Goal: Task Accomplishment & Management: Manage account settings

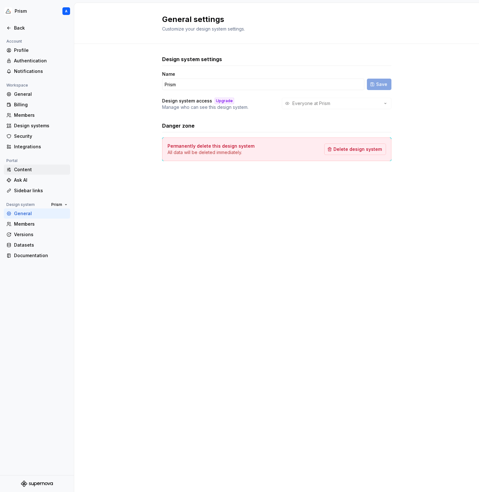
click at [35, 167] on div "Content" at bounding box center [40, 169] width 53 height 6
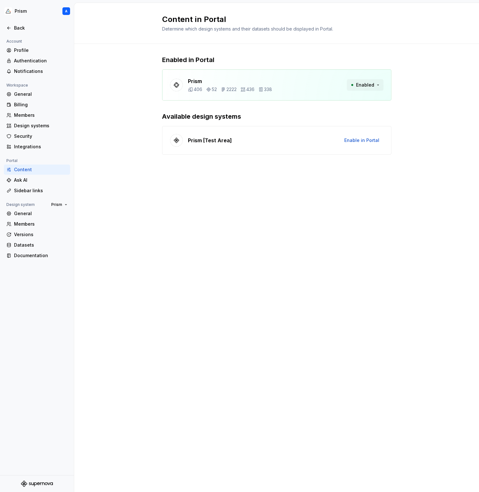
click at [373, 84] on span "Enabled" at bounding box center [365, 85] width 18 height 6
click at [373, 71] on div "Prism 406 52 2222 436 338 Enabled" at bounding box center [276, 84] width 229 height 31
click at [32, 116] on div "Members" at bounding box center [40, 115] width 53 height 6
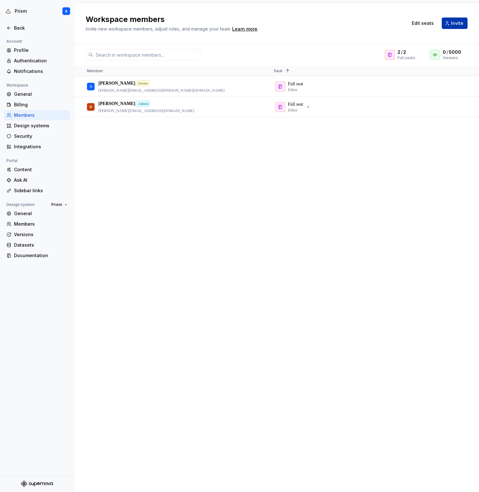
click at [451, 25] on button "Invite" at bounding box center [454, 23] width 26 height 11
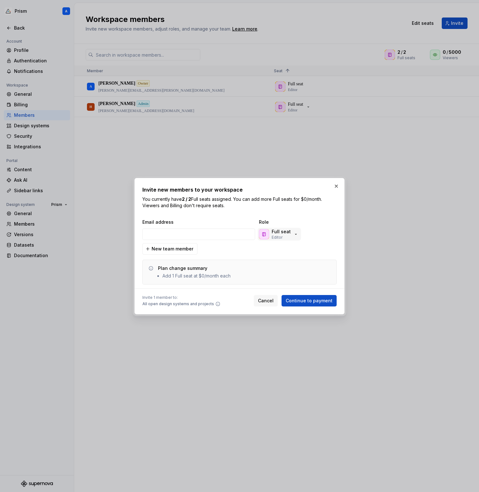
click at [281, 234] on p "Full seat" at bounding box center [280, 231] width 19 height 6
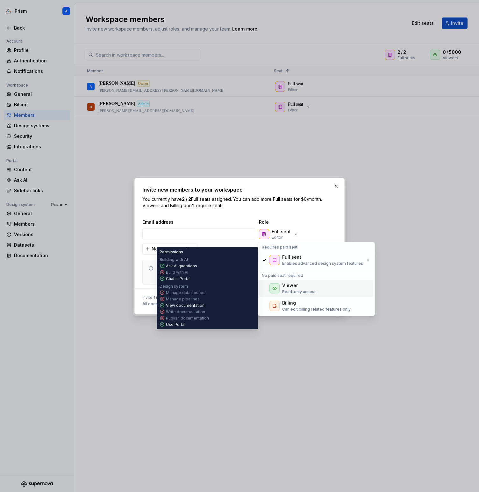
click at [308, 288] on div "Viewer" at bounding box center [299, 285] width 34 height 6
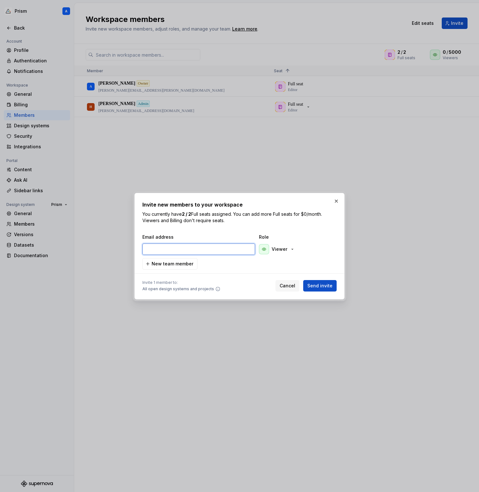
click at [182, 249] on input "email" at bounding box center [198, 248] width 113 height 11
paste input "[EMAIL_ADDRESS][DOMAIN_NAME]"
type input "[EMAIL_ADDRESS][DOMAIN_NAME]"
click at [319, 286] on span "Send invite" at bounding box center [319, 286] width 25 height 6
